Goal: Task Accomplishment & Management: Manage account settings

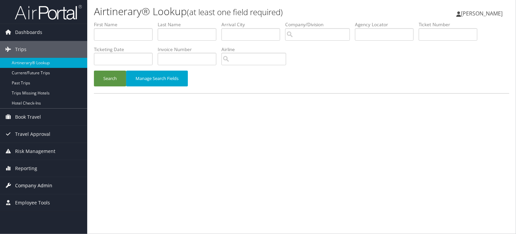
click at [30, 190] on span "Company Admin" at bounding box center [33, 185] width 37 height 17
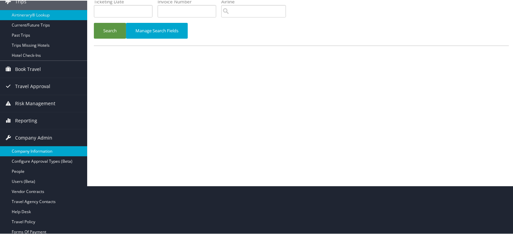
scroll to position [101, 0]
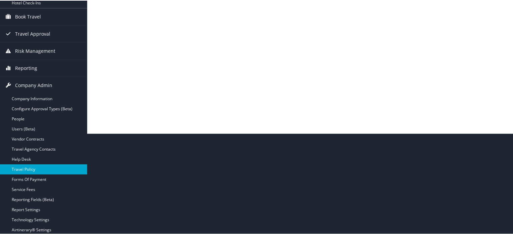
click at [26, 172] on link "Travel Policy" at bounding box center [43, 168] width 87 height 10
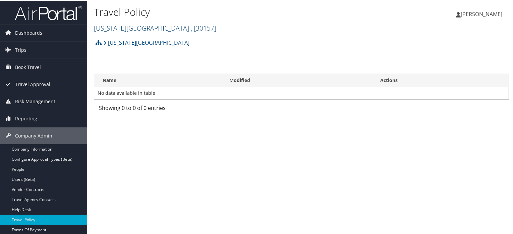
click at [141, 24] on link "New York University , [ 30157 ]" at bounding box center [155, 27] width 122 height 9
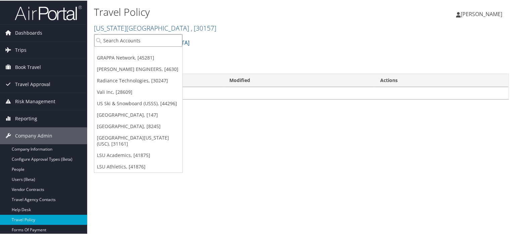
click at [134, 38] on input "search" at bounding box center [138, 40] width 88 height 12
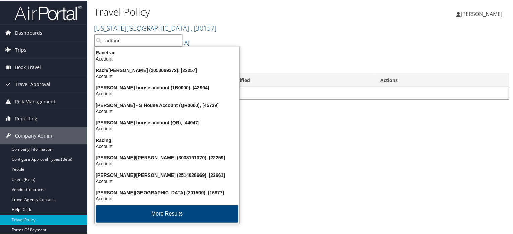
type input "radiance"
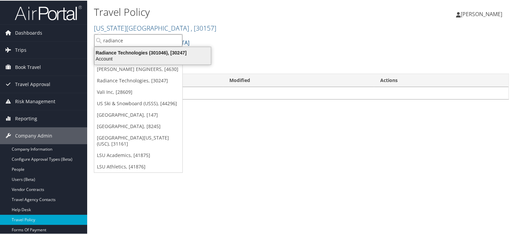
click at [135, 51] on div "Radiance Technologies (301046), [30247]" at bounding box center [153, 52] width 124 height 6
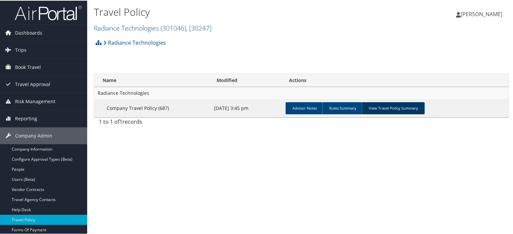
click at [402, 111] on link "View Travel Policy Summary" at bounding box center [393, 107] width 63 height 12
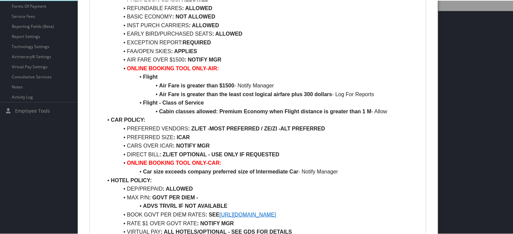
scroll to position [235, 0]
